Goal: Task Accomplishment & Management: Complete application form

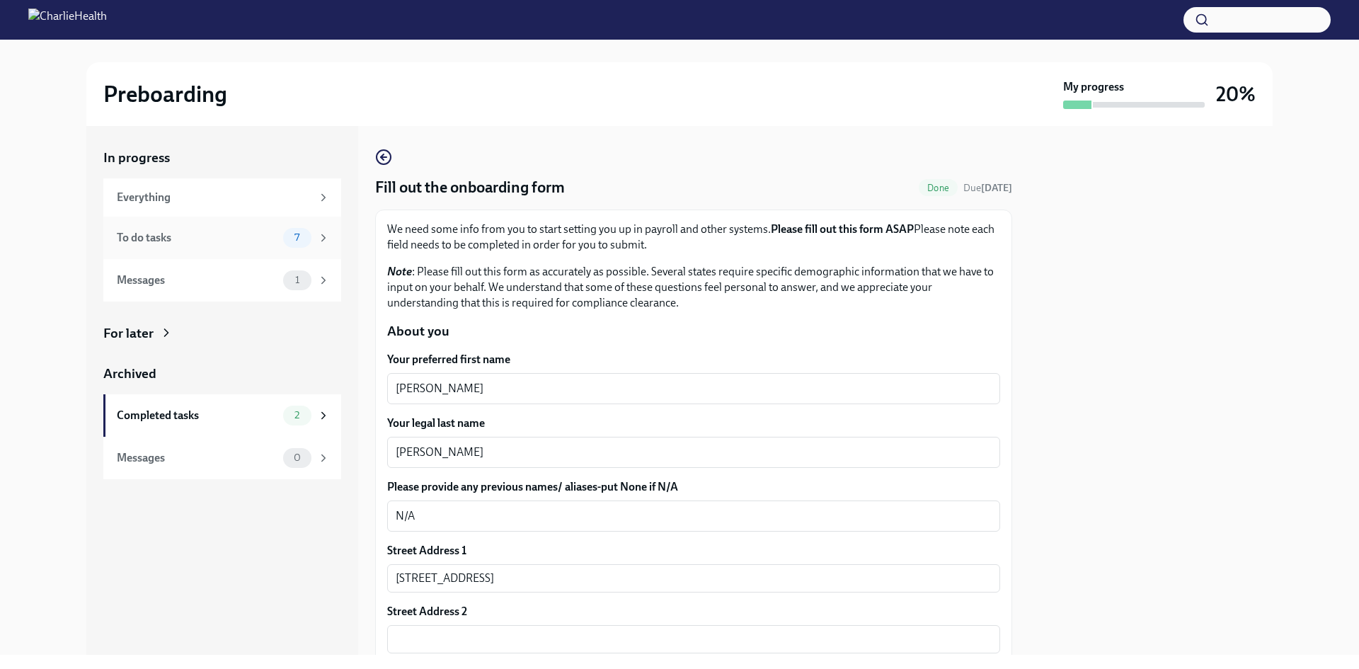
click at [205, 237] on div "To do tasks" at bounding box center [197, 238] width 161 height 16
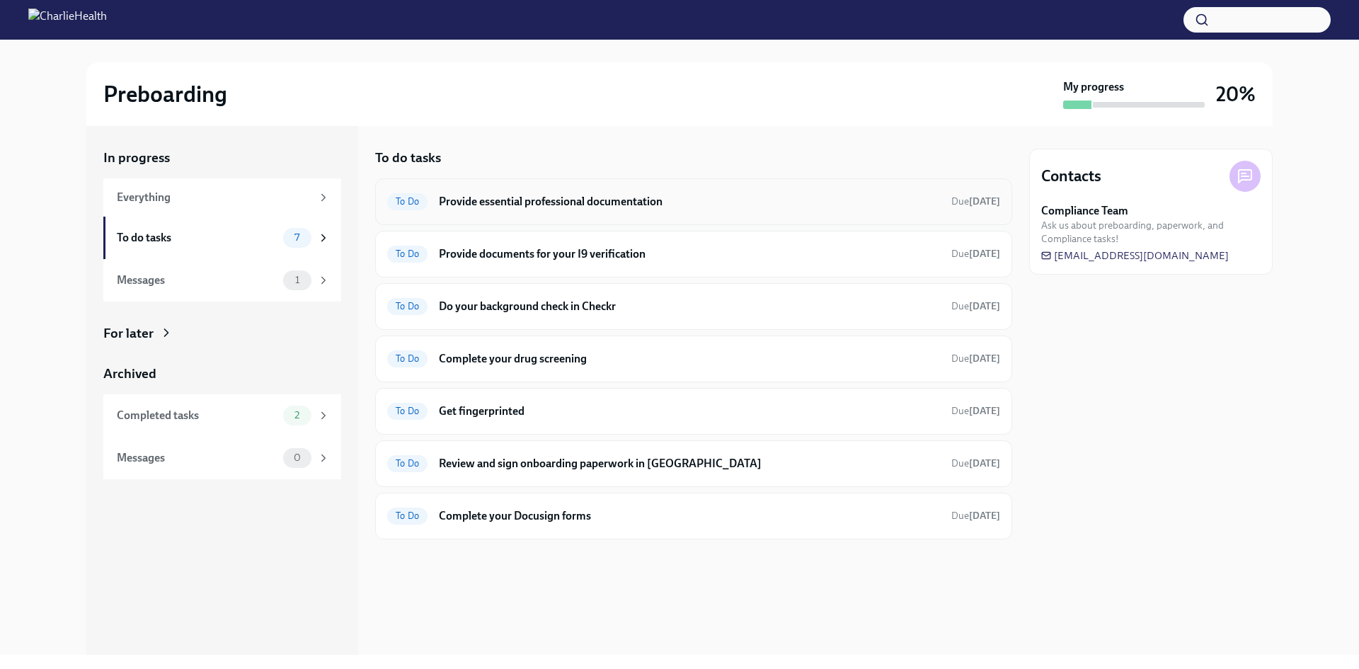
click at [666, 203] on h6 "Provide essential professional documentation" at bounding box center [689, 202] width 501 height 16
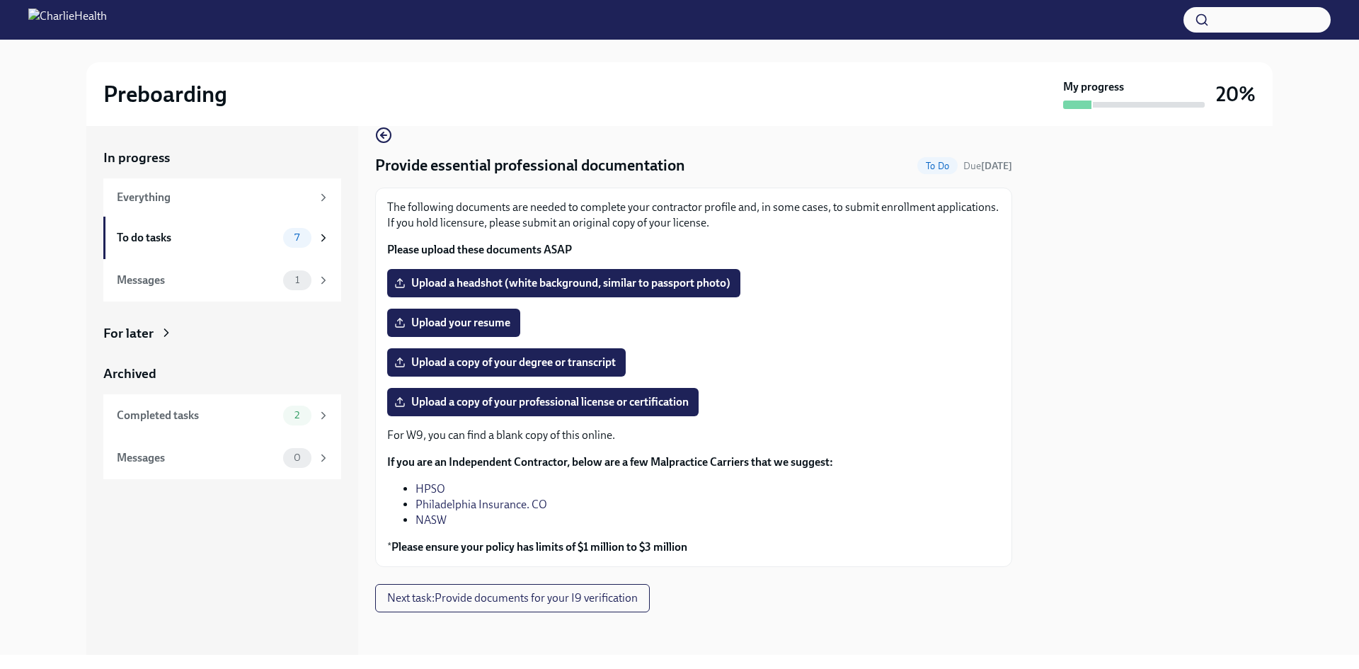
scroll to position [25, 0]
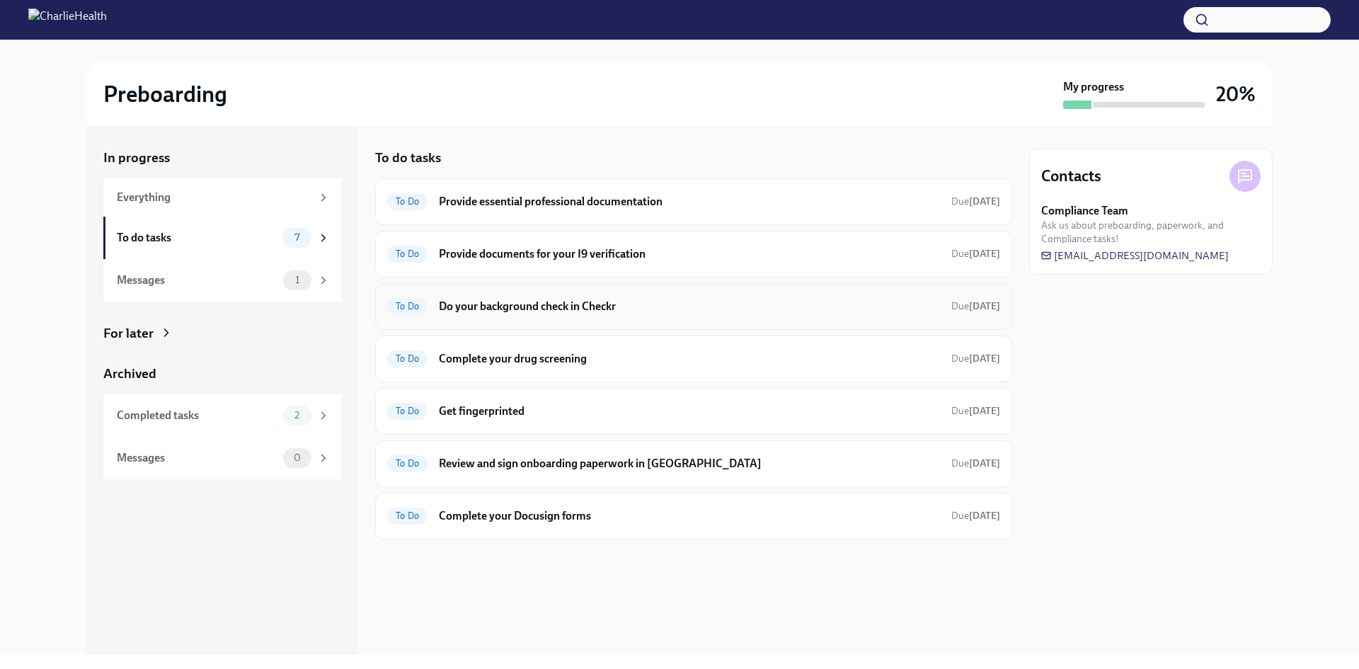
click at [579, 300] on h6 "Do your background check in Checkr" at bounding box center [689, 307] width 501 height 16
